Goal: Transaction & Acquisition: Download file/media

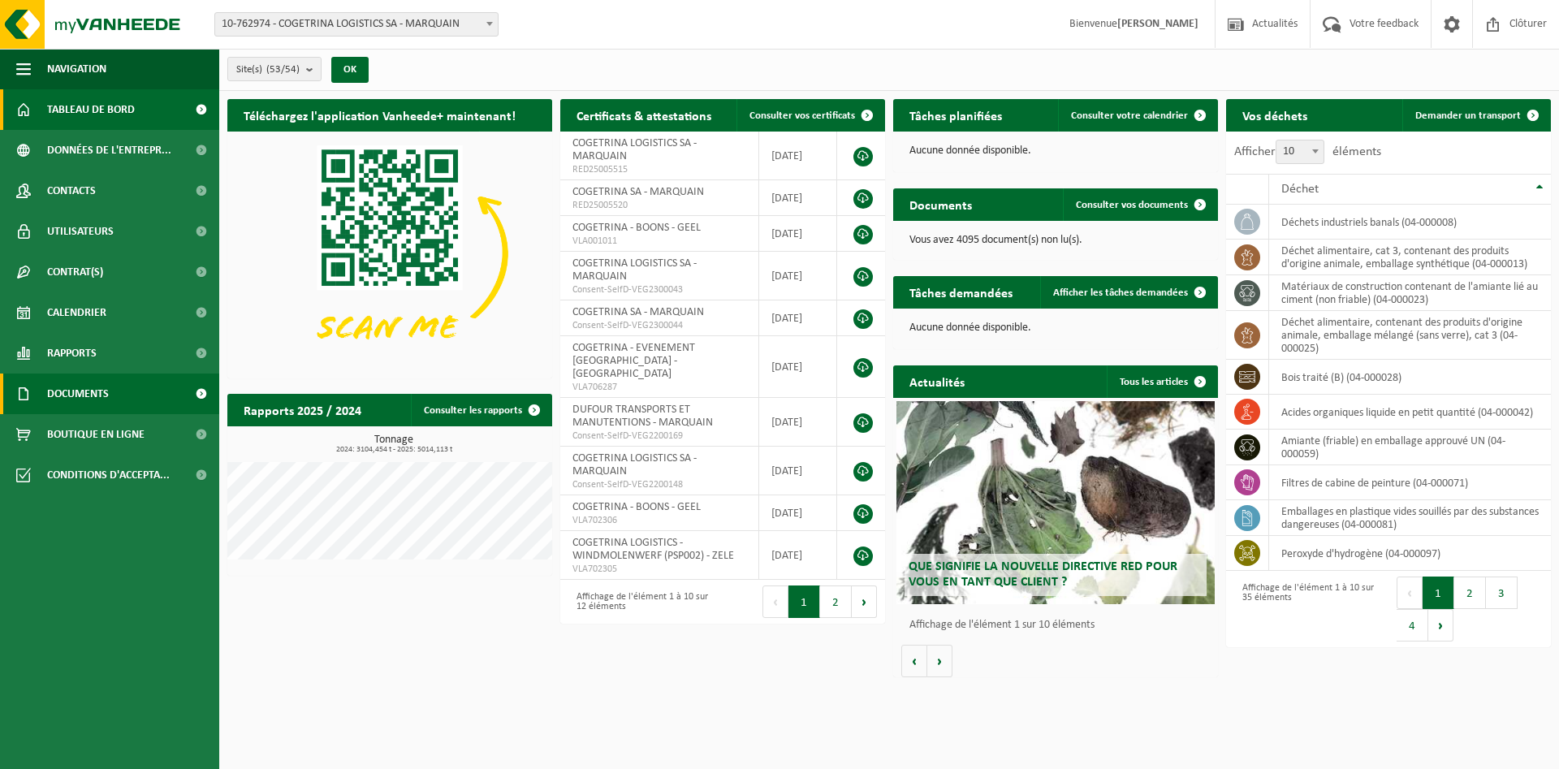
click at [88, 400] on span "Documents" at bounding box center [78, 394] width 62 height 41
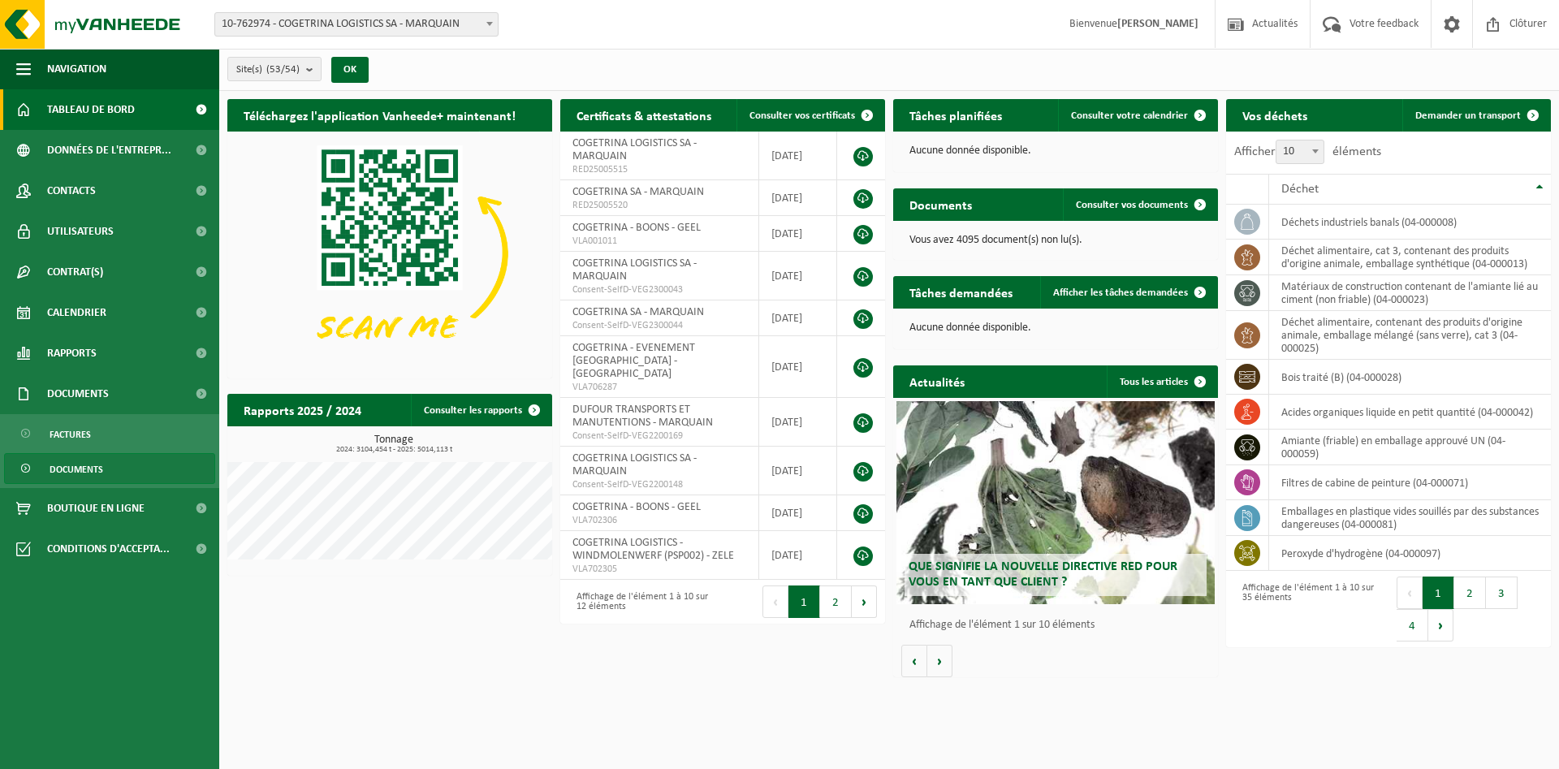
click at [113, 473] on link "Documents" at bounding box center [109, 468] width 211 height 31
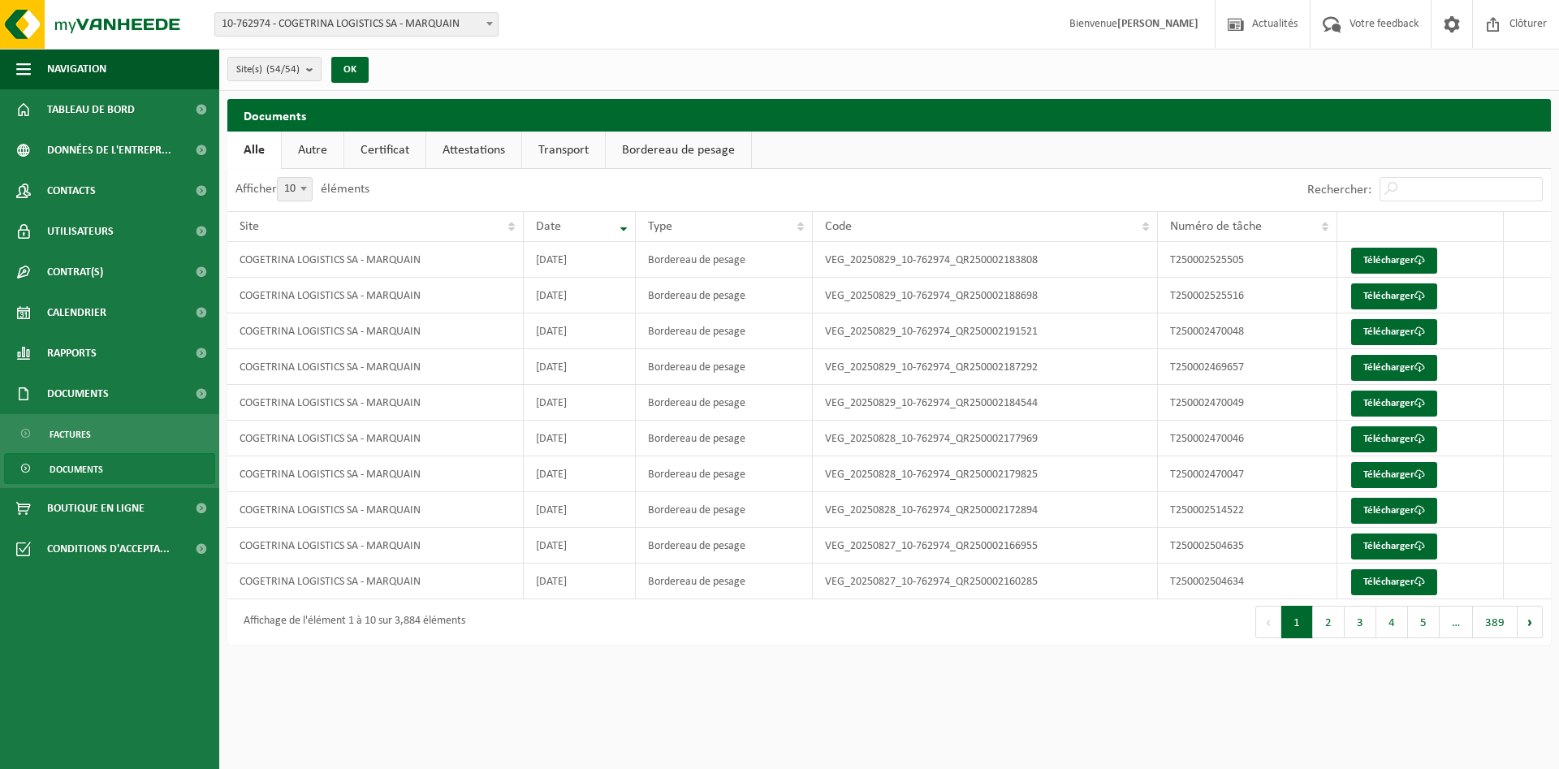
click at [700, 148] on link "Bordereau de pesage" at bounding box center [678, 150] width 145 height 37
click at [1382, 547] on link "Télécharger" at bounding box center [1394, 547] width 86 height 26
click at [1396, 585] on link "Télécharger" at bounding box center [1394, 582] width 86 height 26
click at [1324, 620] on button "2" at bounding box center [1329, 622] width 32 height 32
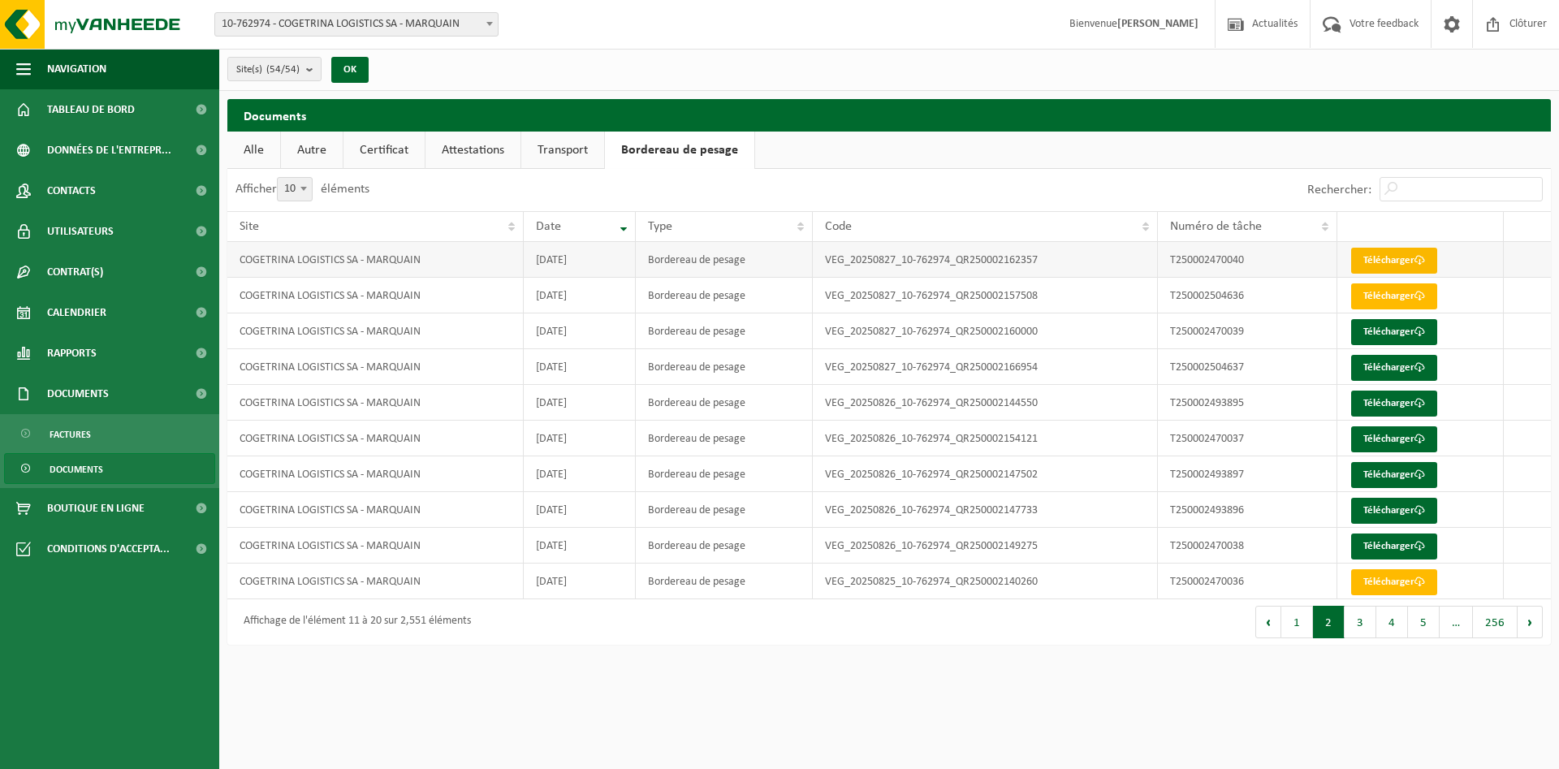
click at [1393, 264] on link "Télécharger" at bounding box center [1394, 261] width 86 height 26
click at [1394, 304] on link "Télécharger" at bounding box center [1394, 296] width 86 height 26
click at [1391, 339] on link "Télécharger" at bounding box center [1394, 332] width 86 height 26
click at [1389, 367] on link "Télécharger" at bounding box center [1394, 368] width 86 height 26
